Goal: Understand process/instructions: Learn how to perform a task or action

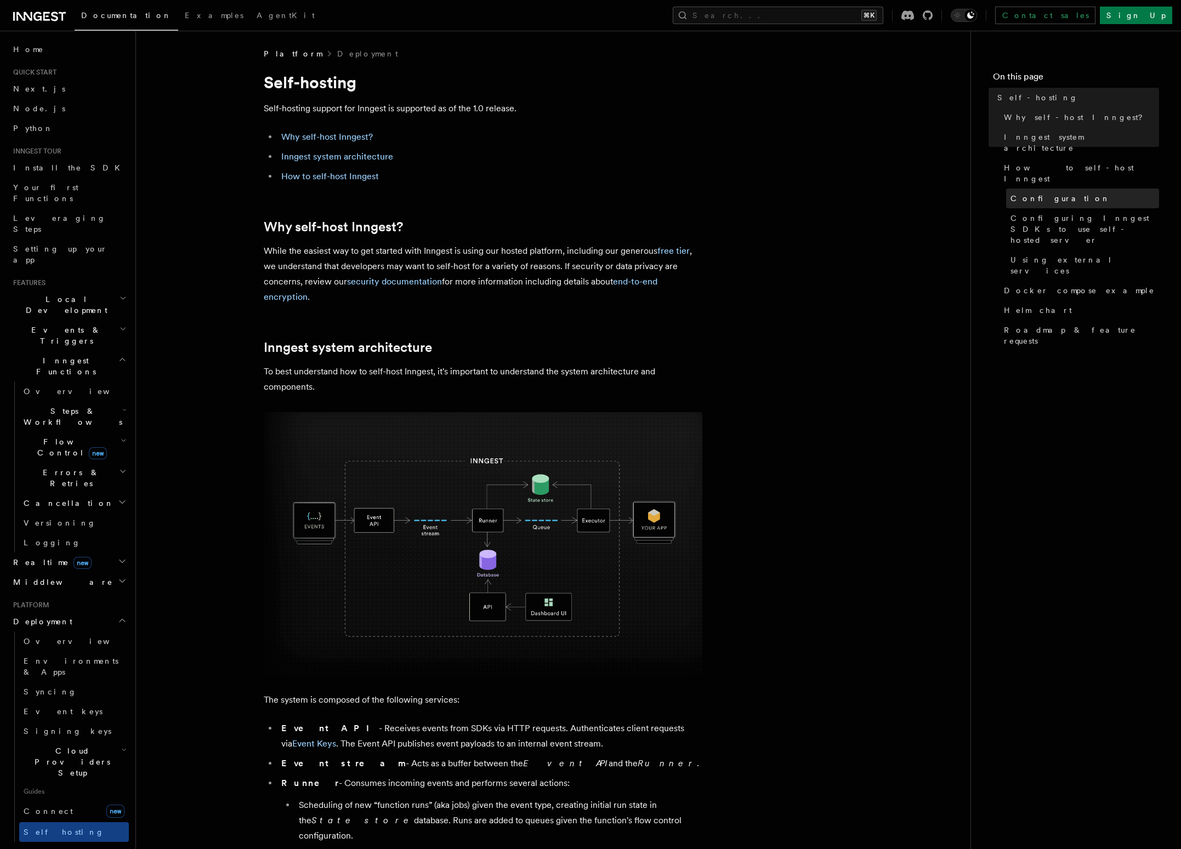
click at [1041, 193] on span "Configuration" at bounding box center [1061, 198] width 100 height 11
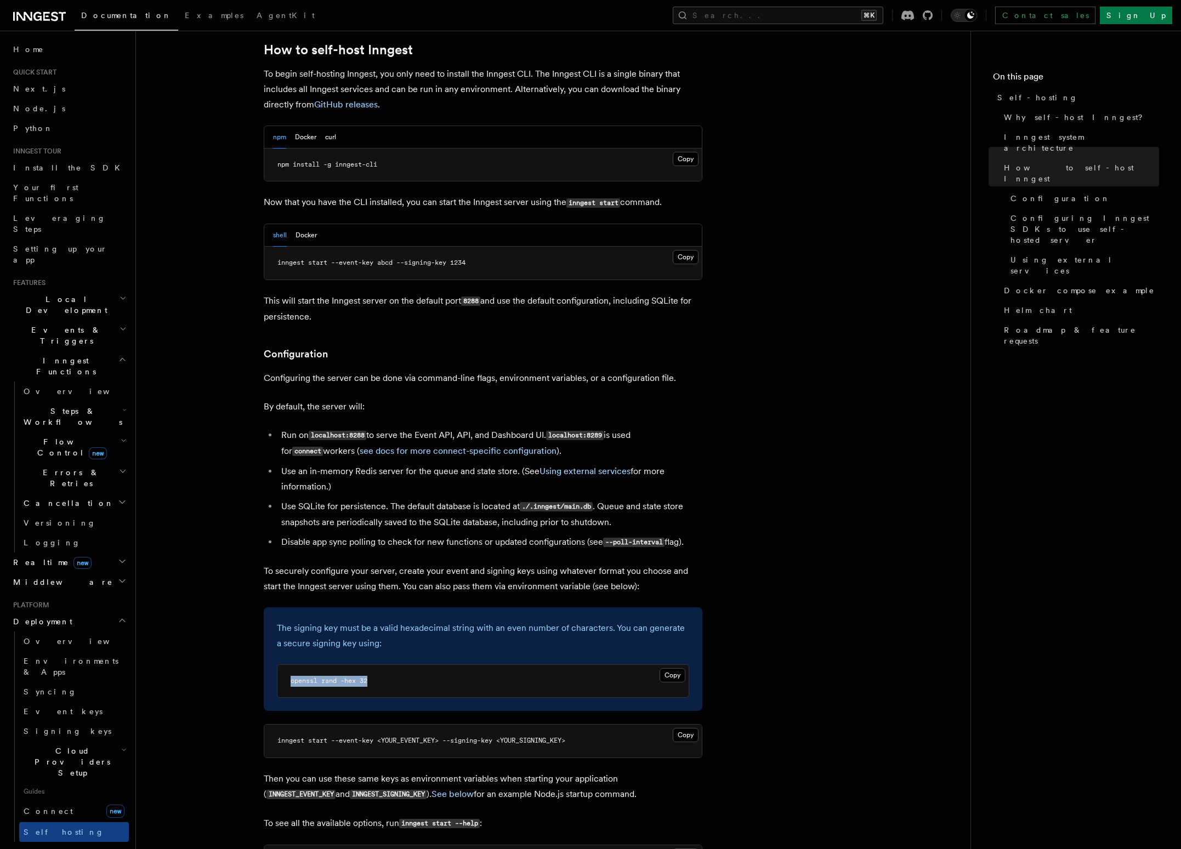
drag, startPoint x: 378, startPoint y: 644, endPoint x: 286, endPoint y: 646, distance: 92.7
click at [286, 665] on pre "openssl rand -hex 32" at bounding box center [482, 681] width 411 height 33
click at [321, 737] on span "inngest start --event-key <YOUR_EVENT_KEY> --signing-key <YOUR_SIGNING_KEY>" at bounding box center [421, 741] width 288 height 8
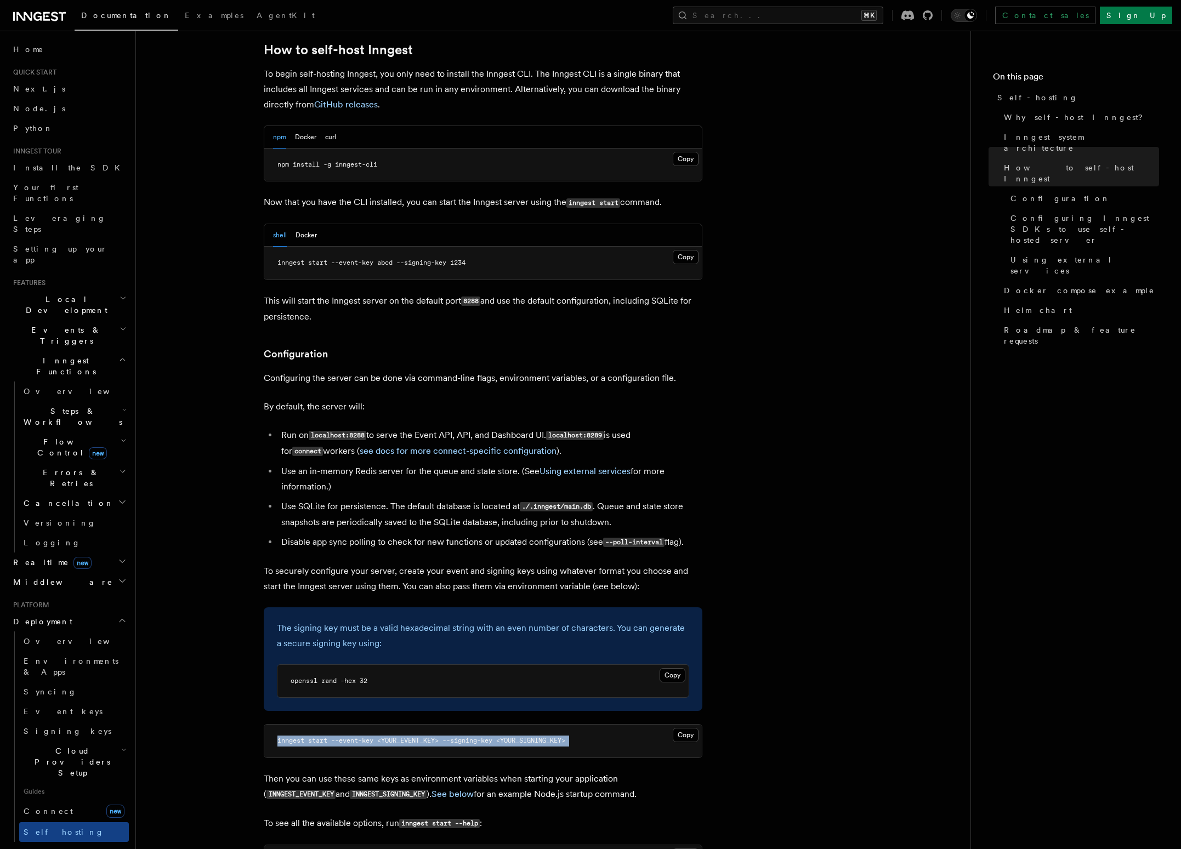
copy article "inngest start --event-key <YOUR_EVENT_KEY> --signing-key <YOUR_SIGNING_KEY>"
drag, startPoint x: 369, startPoint y: 648, endPoint x: 264, endPoint y: 648, distance: 105.3
click at [264, 648] on div "The signing key must be a valid hexadecimal string with an even number of chara…" at bounding box center [483, 660] width 439 height 104
copy span "openssl rand -hex 32"
click at [373, 564] on p "To securely configure your server, create your event and signing keys using wha…" at bounding box center [483, 579] width 439 height 31
